Goal: Use online tool/utility: Use online tool/utility

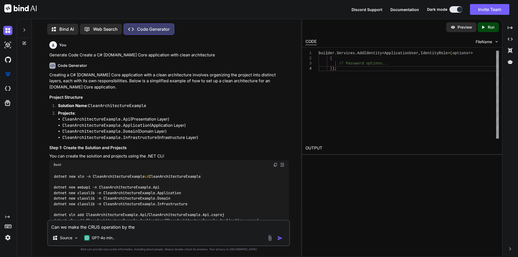
scroll to position [6527, 0]
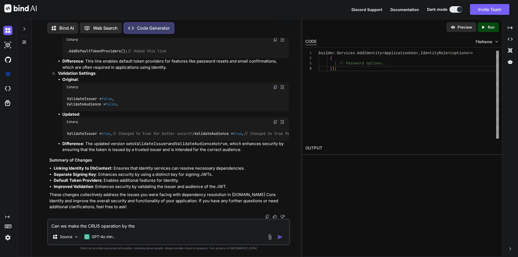
click at [146, 229] on textarea "Can we make the CRUS operation by the" at bounding box center [168, 225] width 241 height 10
type textarea "c"
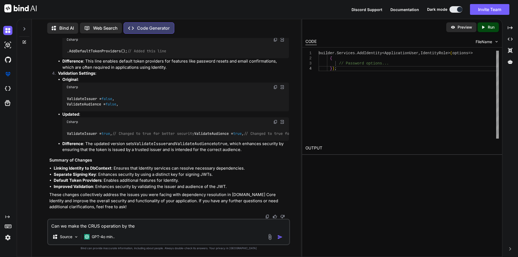
type textarea "x"
type textarea "cr"
type textarea "x"
type textarea "cre"
type textarea "x"
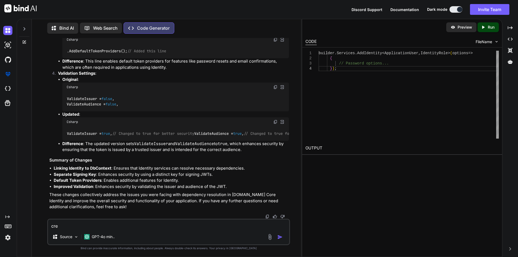
type textarea "crea"
type textarea "x"
type textarea "creat"
type textarea "x"
type textarea "creat"
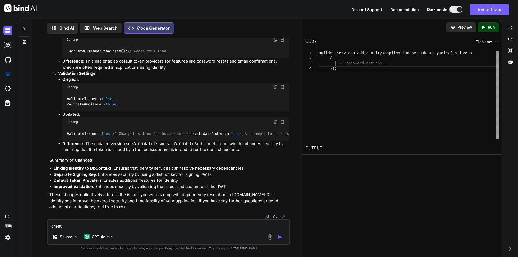
type textarea "x"
type textarea "creat e"
type textarea "x"
type textarea "creat et"
type textarea "x"
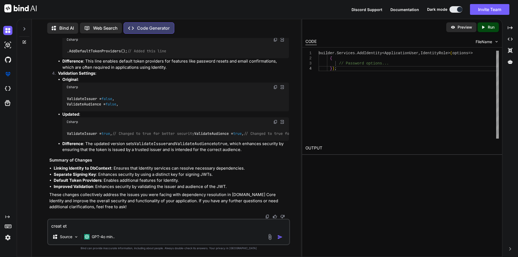
type textarea "creat eth"
type textarea "x"
type textarea "creat ethe"
type textarea "x"
type textarea "creat ethe"
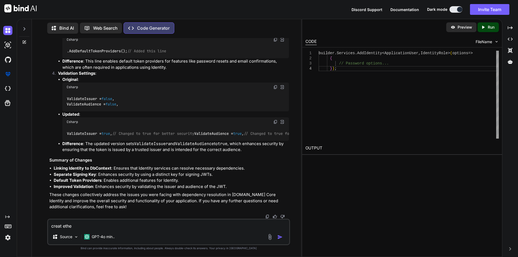
type textarea "x"
type textarea "creat ethe w"
type textarea "x"
type textarea "creat ethe we"
type textarea "x"
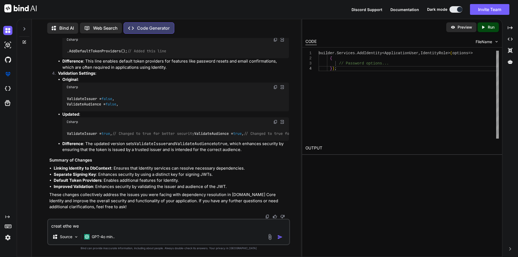
type textarea "creat ethe we"
type textarea "x"
type textarea "creat ethe we"
type textarea "x"
type textarea "creat ethe w"
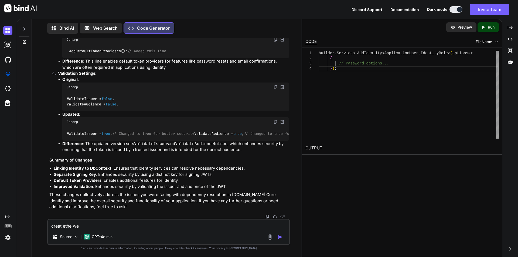
type textarea "x"
type textarea "creat ethe"
type textarea "x"
type textarea "creat ethe"
type textarea "x"
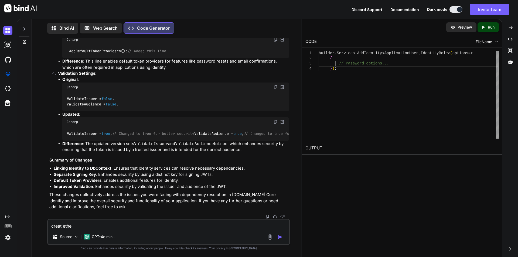
type textarea "creat eth"
type textarea "x"
type textarea "creat et"
type textarea "x"
type textarea "creat e"
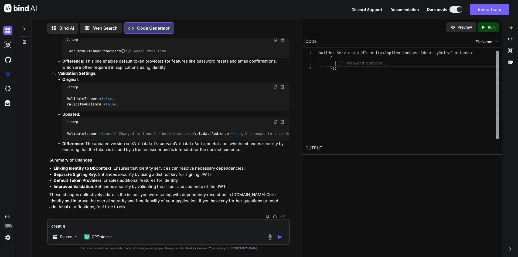
type textarea "x"
type textarea "creat"
type textarea "x"
type textarea "creat"
type textarea "x"
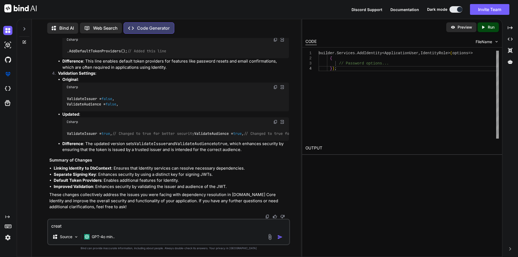
type textarea "create"
type textarea "x"
type textarea "create"
type textarea "x"
type textarea "create t"
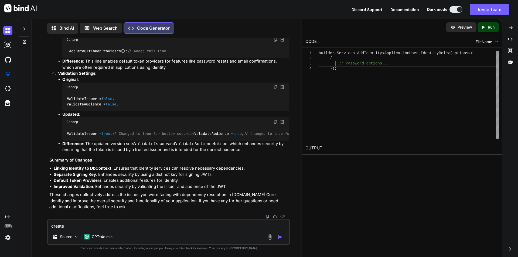
type textarea "x"
type textarea "create th"
type textarea "x"
type textarea "create the"
type textarea "x"
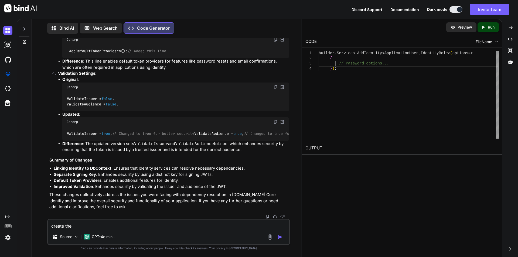
type textarea "create the"
type textarea "x"
type textarea "create the w"
type textarea "x"
type textarea "create the we"
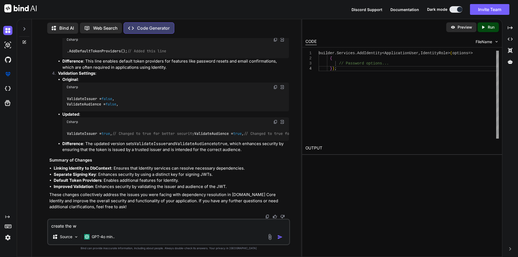
type textarea "x"
type textarea "create the web"
type textarea "x"
type textarea "create the web"
type textarea "x"
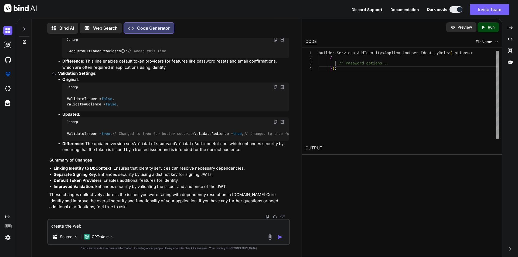
type textarea "create the web a"
type textarea "x"
type textarea "create the web ap"
type textarea "x"
type textarea "create the web api"
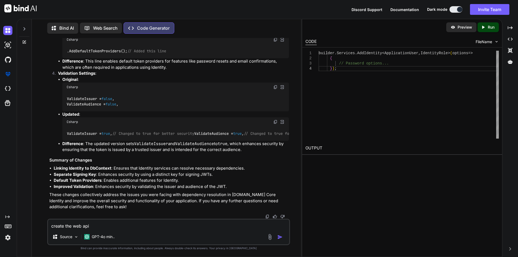
type textarea "x"
type textarea "create the web api"
type textarea "x"
type textarea "create the web api p"
type textarea "x"
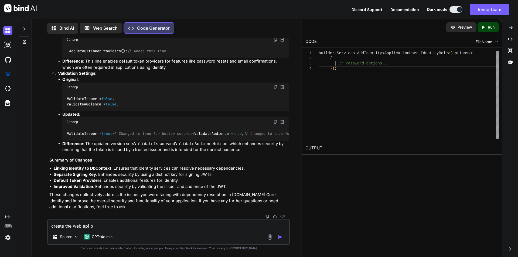
type textarea "create the web api pr"
type textarea "x"
type textarea "create the web api pro"
type textarea "x"
type textarea "create the web api proj"
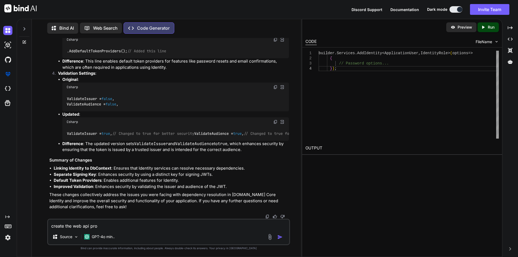
type textarea "x"
type textarea "create the web api proje"
type textarea "x"
type textarea "create the web api projec"
type textarea "x"
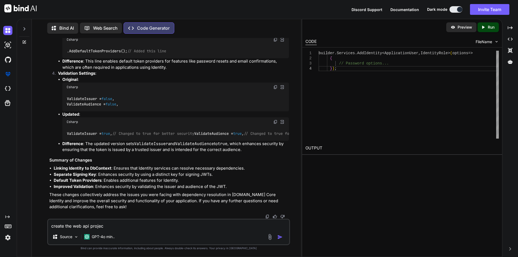
type textarea "create the web api project"
type textarea "x"
type textarea "create the web api project"
type textarea "x"
type textarea "create the web api project w"
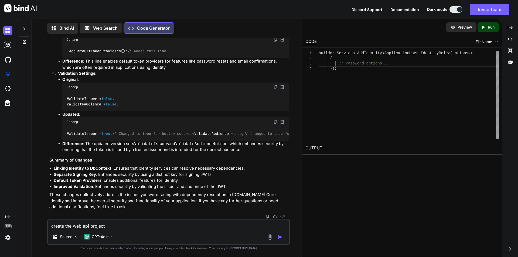
type textarea "x"
type textarea "create the web api project wi"
type textarea "x"
type textarea "create the web api project wit"
type textarea "x"
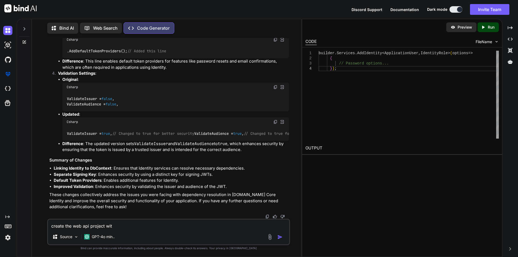
type textarea "create the web api project with"
type textarea "x"
type textarea "create the web api project with"
type textarea "x"
type textarea "create the web api project with t"
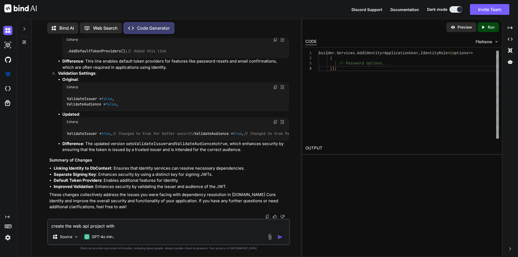
type textarea "x"
type textarea "create the web api project with th"
type textarea "x"
type textarea "create the web api project with the"
type textarea "x"
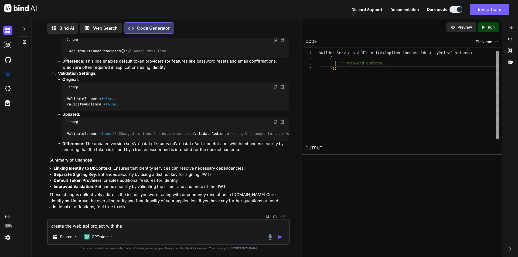
type textarea "create the web api project with the"
type textarea "x"
type textarea "create the web api project with the d"
type textarea "x"
type textarea "create the web api project with the da"
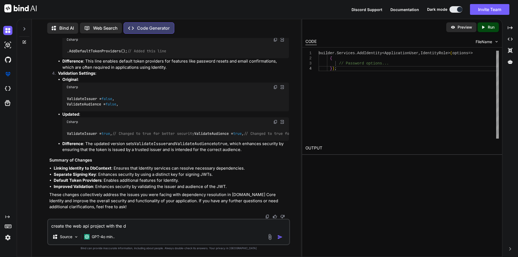
type textarea "x"
type textarea "create the web api project with the dat"
type textarea "x"
type textarea "create the web api project with the data"
type textarea "x"
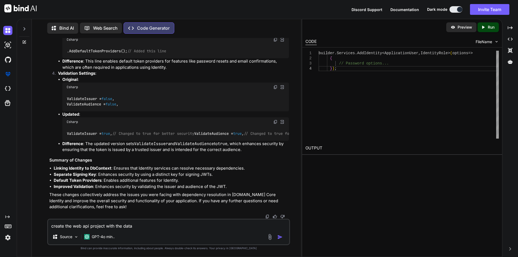
type textarea "create the web api project with the data"
type textarea "x"
type textarea "create the web api project with the data b"
type textarea "x"
type textarea "create the web api project with the data ba"
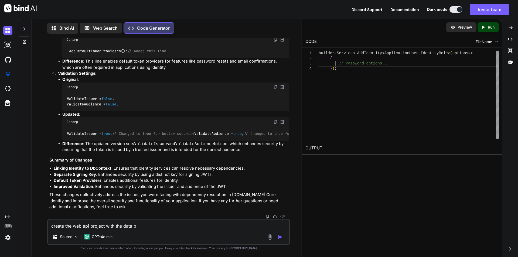
type textarea "x"
type textarea "create the web api project with the data bas"
type textarea "x"
type textarea "create the web api project with the data base"
type textarea "x"
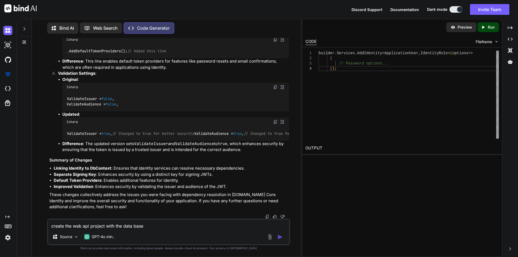
type textarea "create the web api project with the data base1"
type textarea "x"
type textarea "create the web api project with the data base1s"
type textarea "x"
type textarea "create the web api project with the data base1st"
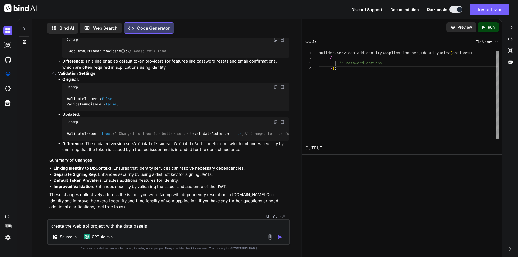
type textarea "x"
type textarea "create the web api project with the data base1st"
type textarea "x"
type textarea "create the web api project with the data base1st a"
type textarea "x"
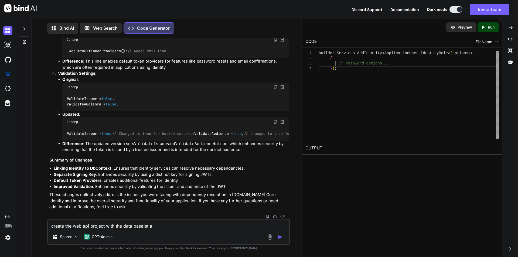
type textarea "create the web api project with the data base1st ap"
type textarea "x"
type textarea "create the web api project with the data base1st app"
type textarea "x"
type textarea "create the web api project with the data base1st appr"
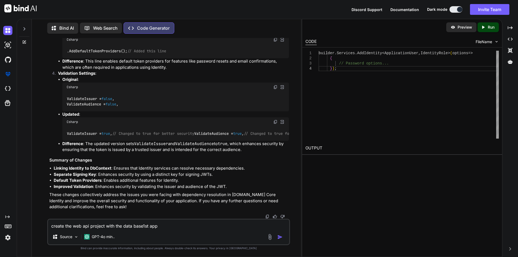
type textarea "x"
type textarea "create the web api project with the data base1st appro"
type textarea "x"
type textarea "create the web api project with the data base1st approa"
type textarea "x"
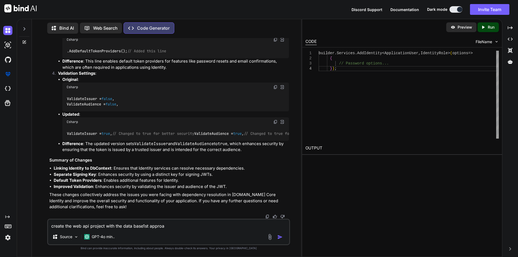
type textarea "create the web api project with the data base1st approac"
type textarea "x"
type textarea "create the web api project with the data base1st approach"
type textarea "x"
type textarea "create the web api project with the data base1st approach"
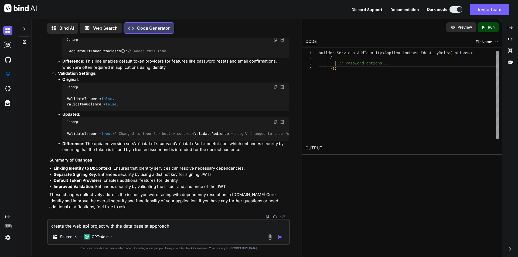
type textarea "x"
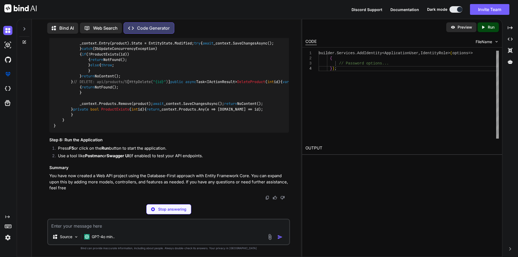
scroll to position [0, 0]
type textarea "x"
type textarea "Install-Package Microsoft.EntityFrameworkCore.SqlServer Install-Package [DOMAIN…"
type textarea "x"
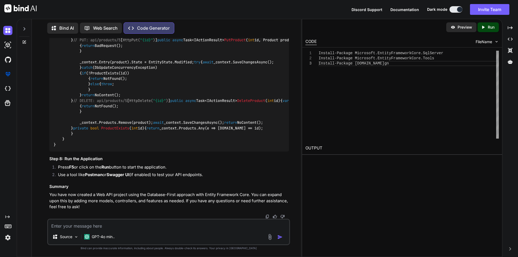
scroll to position [8651, 0]
click at [78, 228] on textarea at bounding box center [168, 225] width 241 height 10
type textarea "a"
type textarea "x"
type textarea "at"
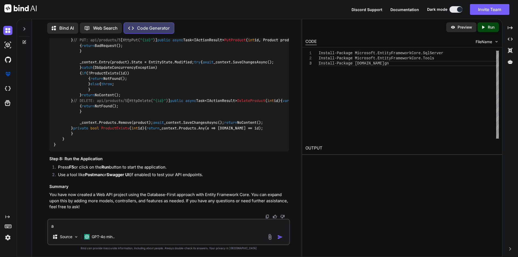
type textarea "x"
type textarea "at"
type textarea "x"
type textarea "at t"
type textarea "x"
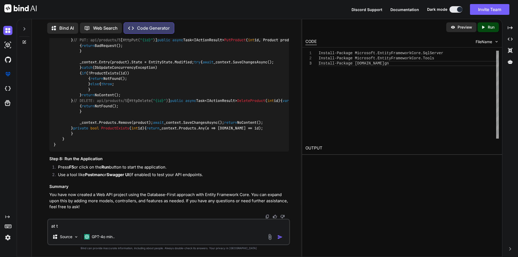
type textarea "at th"
type textarea "x"
type textarea "at the"
type textarea "x"
type textarea "at the"
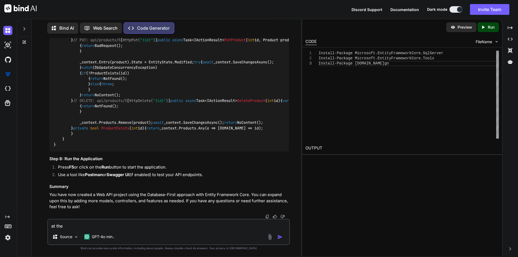
type textarea "x"
type textarea "at the l"
type textarea "x"
type textarea "at the la"
type textarea "x"
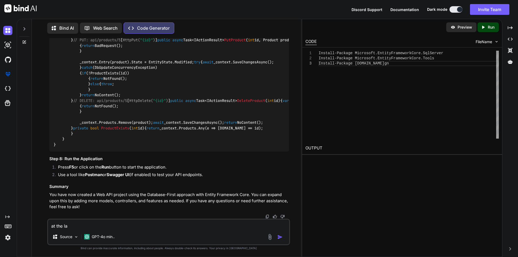
type textarea "at the las"
type textarea "x"
type textarea "at the last"
type textarea "x"
type textarea "at the last"
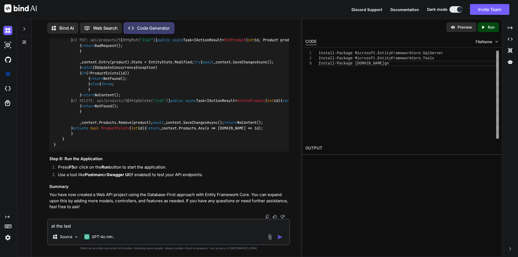
type textarea "x"
type textarea "at the last m"
type textarea "x"
type textarea "at the last mu"
type textarea "x"
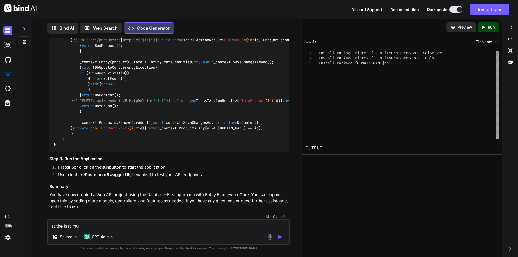
type textarea "at the last m"
type textarea "x"
type textarea "at the last mu"
type textarea "x"
type textarea "at the last mu"
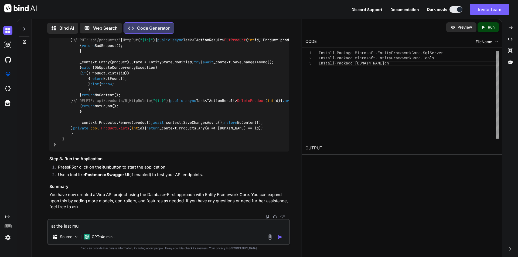
type textarea "x"
type textarea "at the last mu"
type textarea "x"
type textarea "at the last m"
type textarea "x"
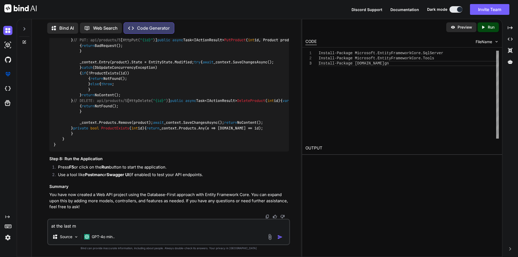
type textarea "at the last my"
type textarea "x"
type textarea "at the last my"
type textarea "x"
type textarea "at the last my a"
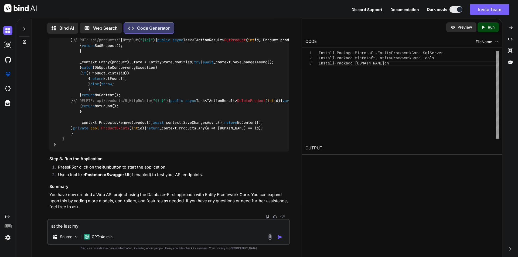
type textarea "x"
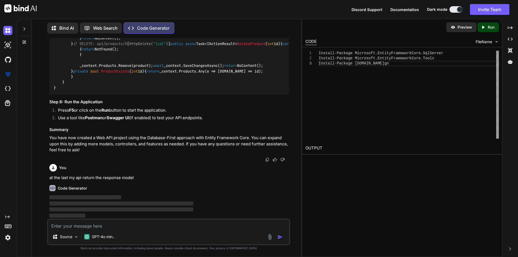
scroll to position [8708, 0]
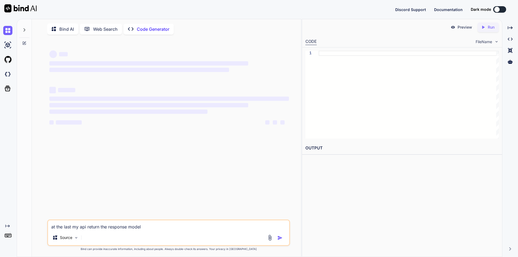
type textarea "x"
click at [25, 35] on div at bounding box center [24, 28] width 10 height 19
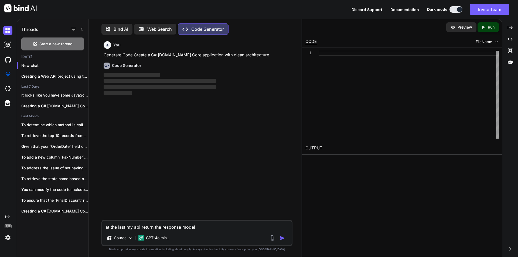
scroll to position [2, 0]
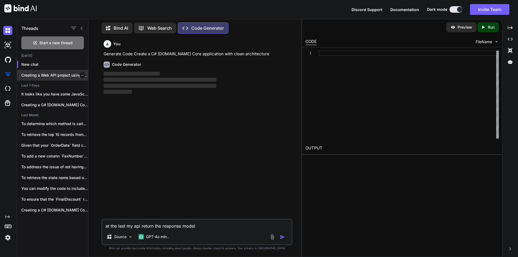
click at [35, 75] on p "Creating a Web API project using the..." at bounding box center [54, 75] width 67 height 5
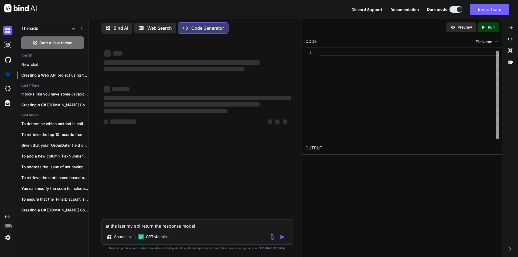
click at [282, 237] on img "button" at bounding box center [282, 237] width 5 height 5
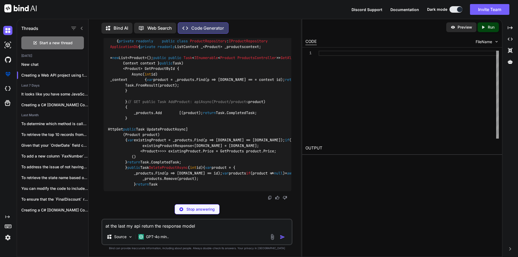
scroll to position [6125, 0]
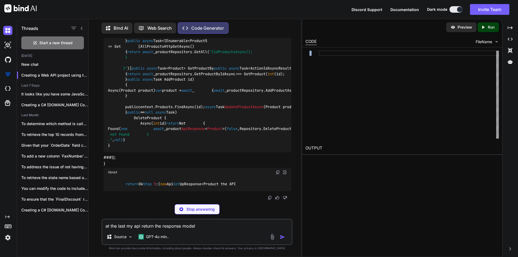
drag, startPoint x: 302, startPoint y: 87, endPoint x: 372, endPoint y: 93, distance: 69.6
click at [372, 93] on div "1" at bounding box center [402, 95] width 200 height 94
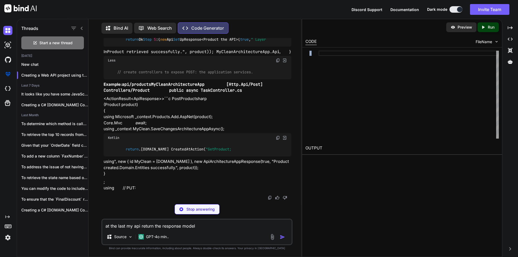
click at [82, 31] on div at bounding box center [77, 29] width 14 height 8
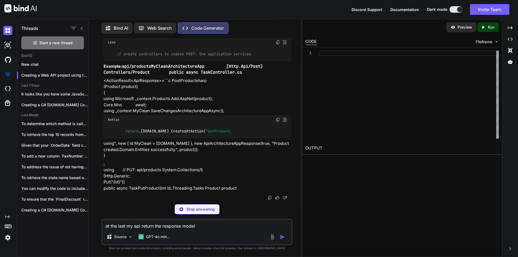
click at [81, 28] on icon at bounding box center [82, 28] width 4 height 4
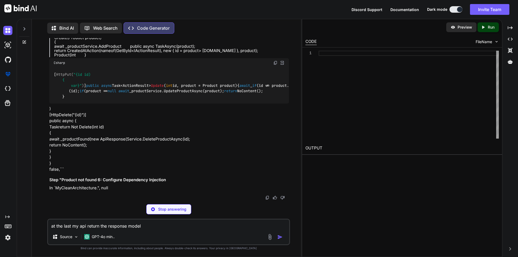
scroll to position [6783, 0]
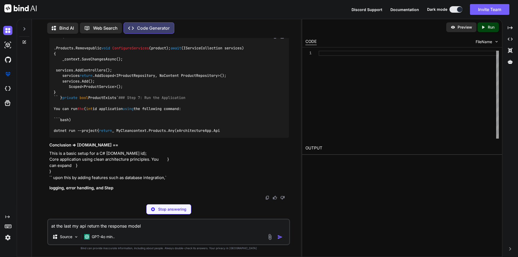
click at [85, 223] on textarea "at the last my api return the response model" at bounding box center [168, 225] width 241 height 10
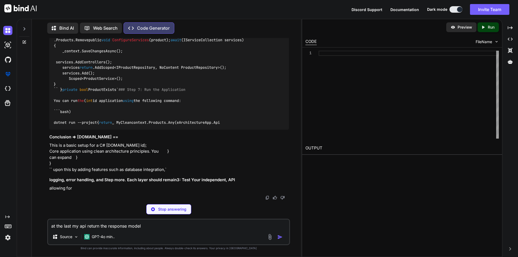
type textarea "x"
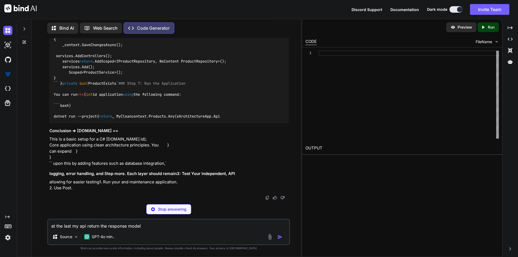
type textarea "success status, messages, andIn `MyCleanArchitectureApp.Domain`, the data defin…"
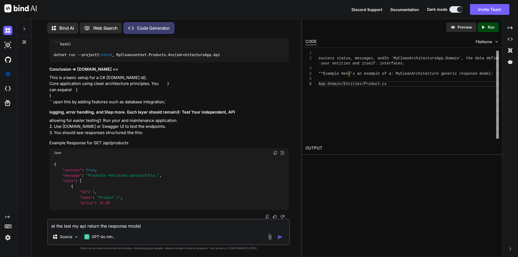
type textarea "x"
